Goal: Transaction & Acquisition: Download file/media

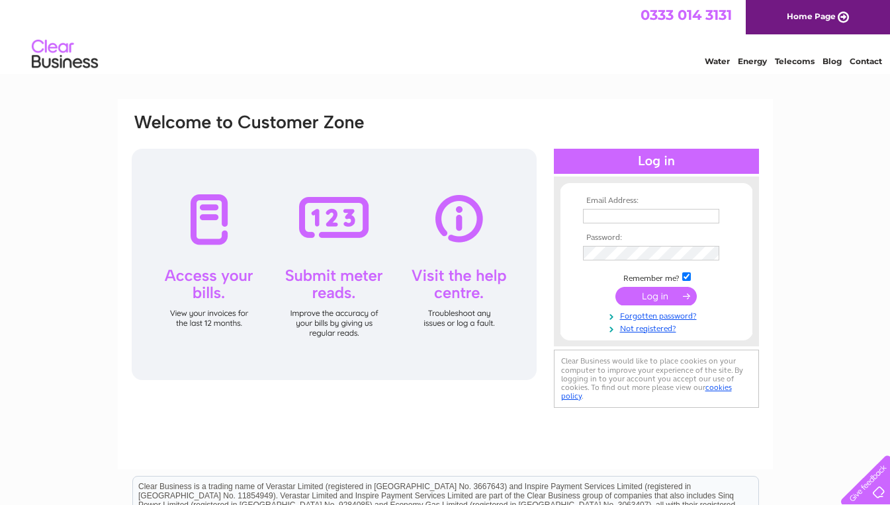
type input "[EMAIL_ADDRESS][DOMAIN_NAME]"
click at [653, 298] on input "submit" at bounding box center [655, 296] width 81 height 19
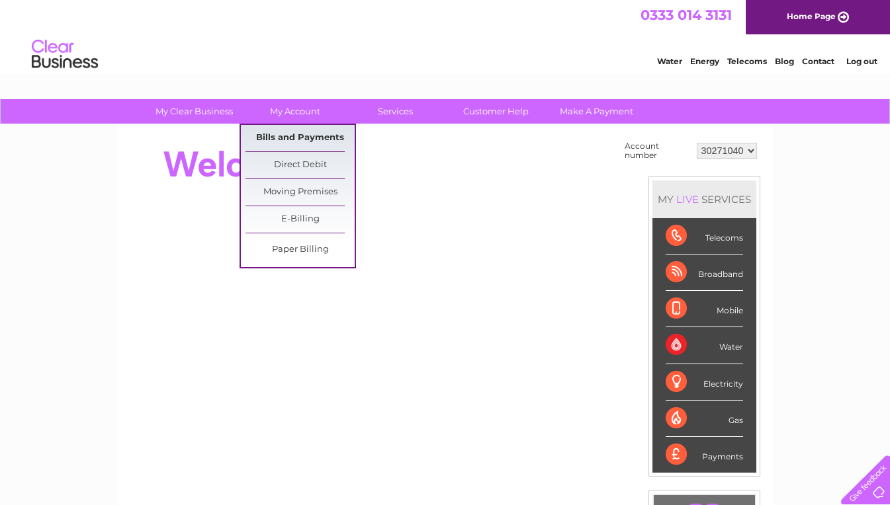
click at [288, 138] on link "Bills and Payments" at bounding box center [299, 138] width 109 height 26
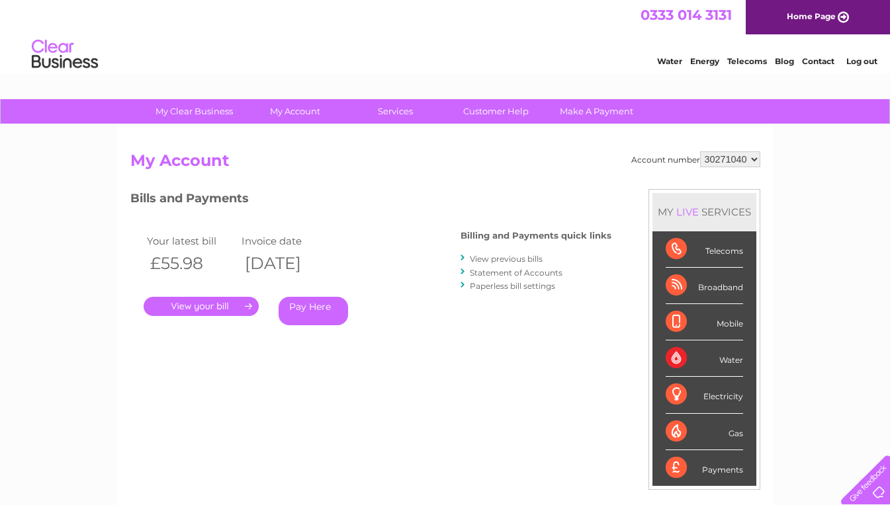
click at [216, 306] on link "." at bounding box center [201, 306] width 115 height 19
click at [497, 261] on link "View previous bills" at bounding box center [506, 259] width 73 height 10
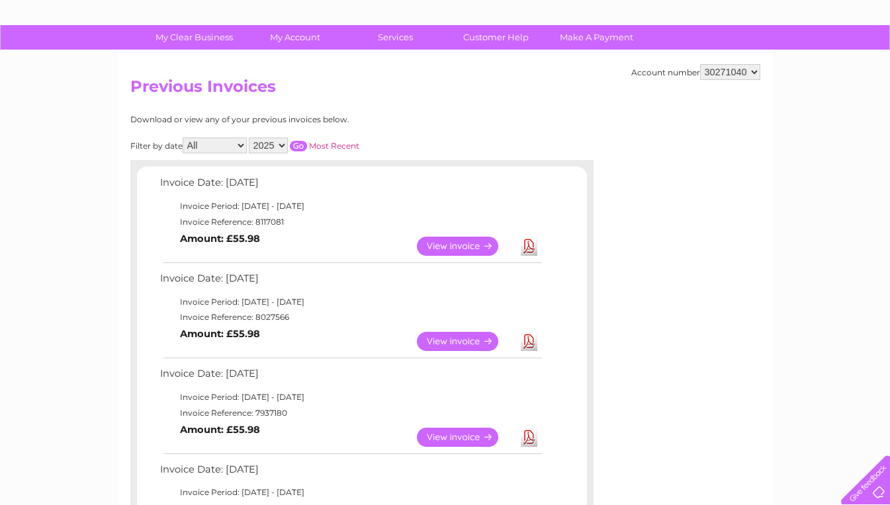
scroll to position [75, 0]
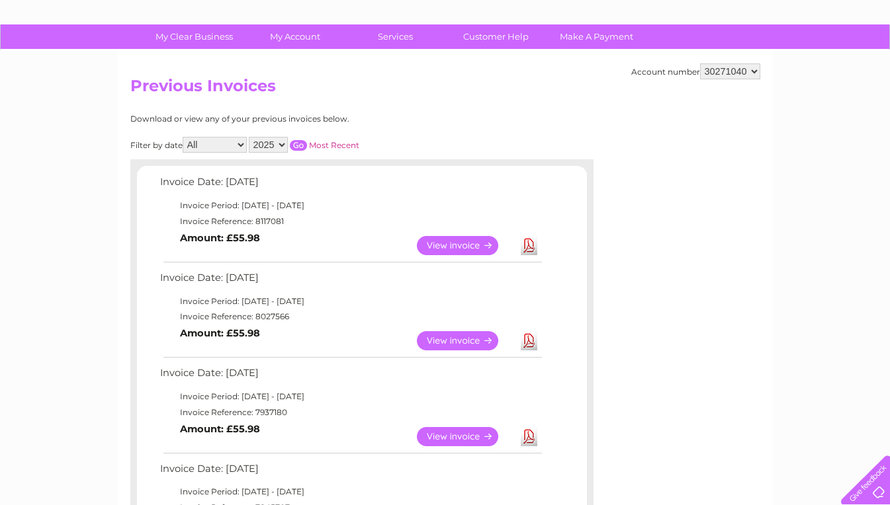
click at [529, 245] on link "Download" at bounding box center [529, 245] width 17 height 19
click at [531, 335] on link "Download" at bounding box center [529, 340] width 17 height 19
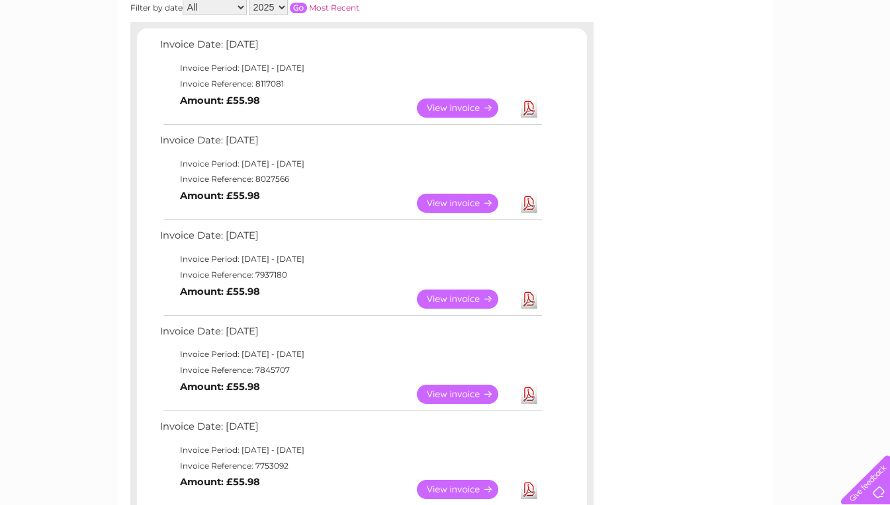
scroll to position [213, 0]
click at [529, 396] on link "Download" at bounding box center [529, 393] width 17 height 19
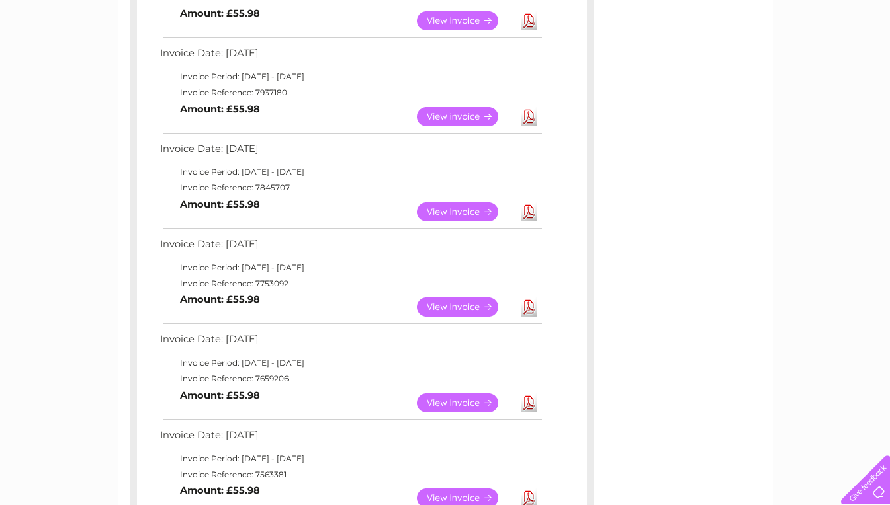
scroll to position [398, 0]
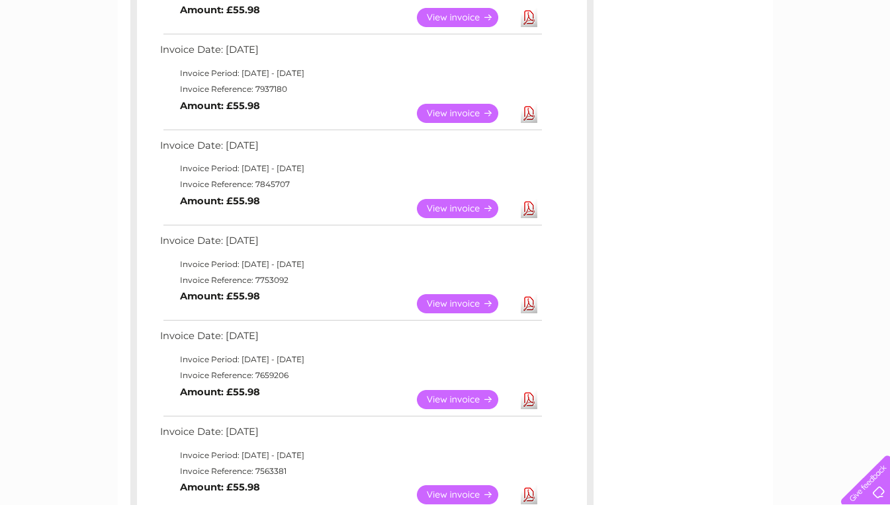
click at [535, 397] on link "Download" at bounding box center [529, 399] width 17 height 19
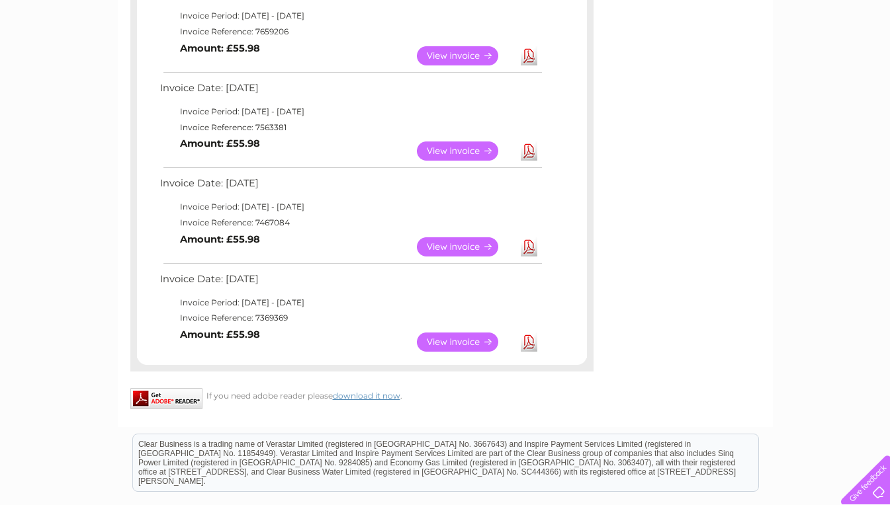
scroll to position [744, 0]
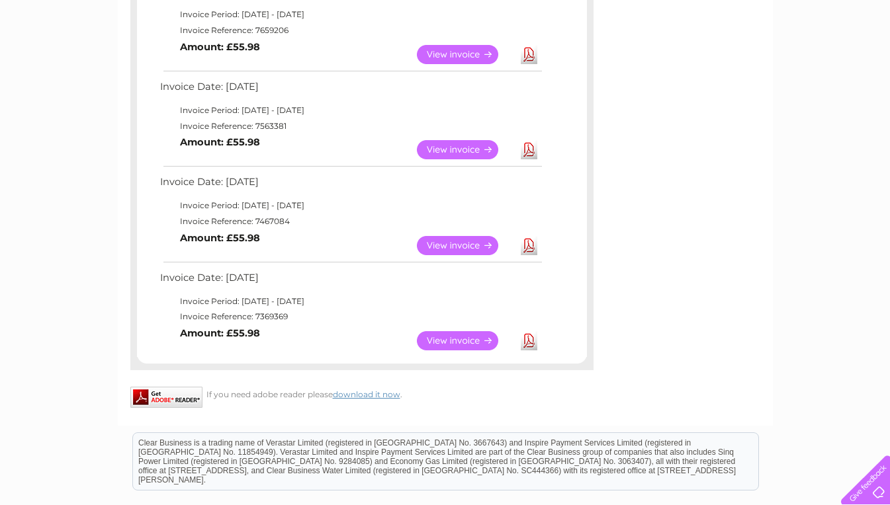
click at [523, 333] on link "Download" at bounding box center [529, 340] width 17 height 19
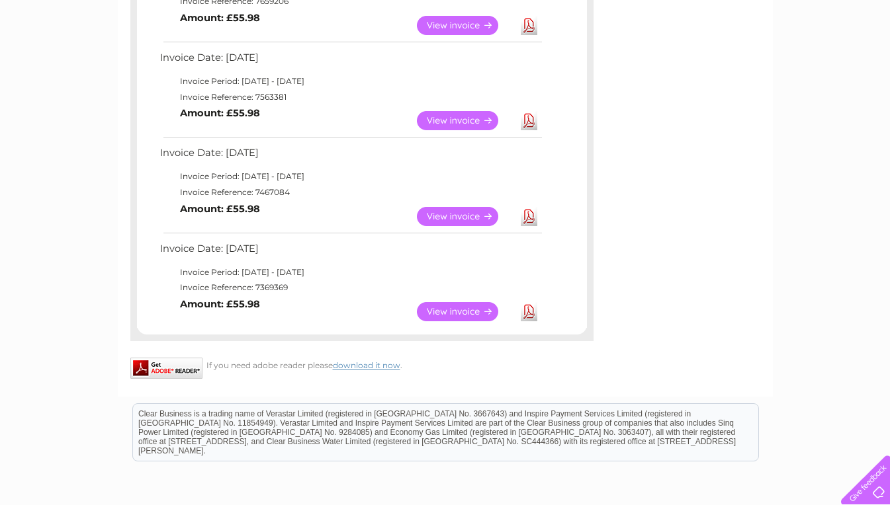
scroll to position [773, 0]
